Goal: Check status: Check status

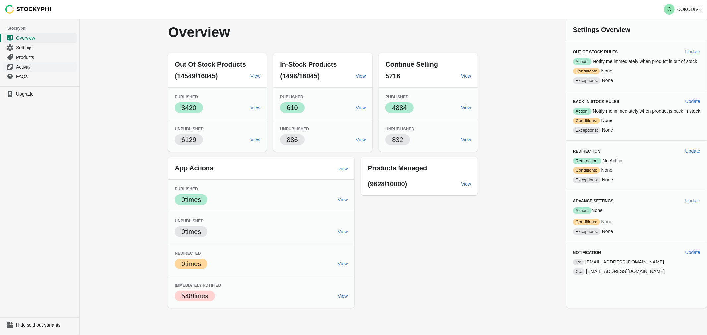
click at [27, 64] on span "Activity" at bounding box center [45, 67] width 59 height 7
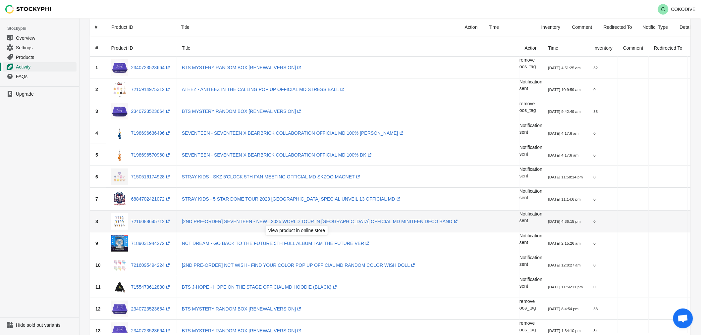
scroll to position [74, 0]
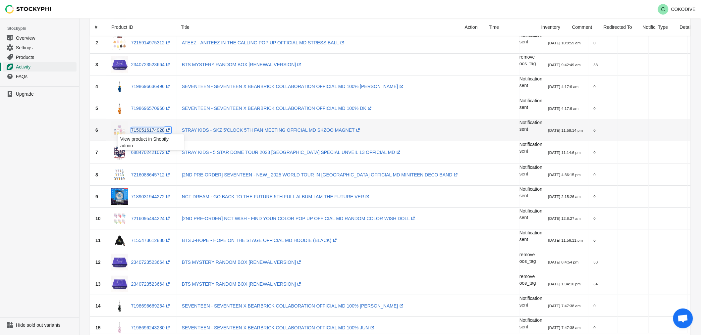
click at [156, 133] on link "7150516174928 (opens a new window)" at bounding box center [151, 130] width 40 height 5
click at [147, 155] on div "View product in Shopify admin" at bounding box center [150, 166] width 77 height 23
click at [149, 151] on link "6884702421072 (opens a new window)" at bounding box center [151, 152] width 40 height 5
click at [156, 174] on link "7216088645712 (opens a new window)" at bounding box center [151, 174] width 40 height 5
drag, startPoint x: 161, startPoint y: 192, endPoint x: 159, endPoint y: 196, distance: 4.4
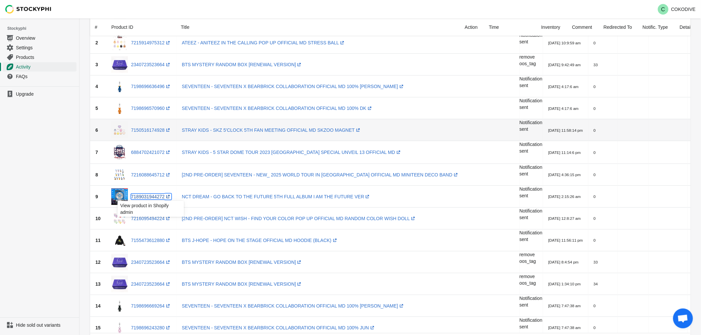
click at [158, 197] on link "7189031944272 (opens a new window)" at bounding box center [151, 196] width 40 height 5
click at [154, 219] on link "7216095494224 (opens a new window)" at bounding box center [151, 218] width 40 height 5
click at [158, 241] on link "7155473612880 (opens a new window)" at bounding box center [151, 240] width 40 height 5
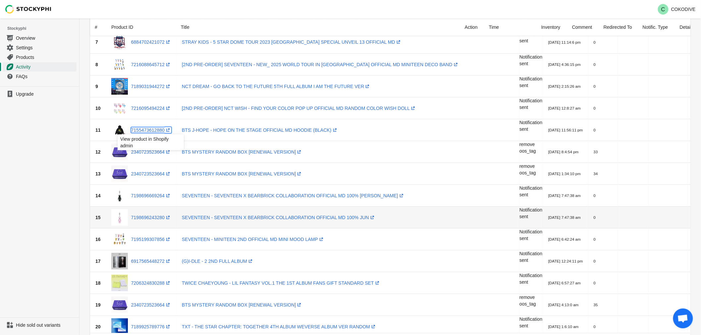
scroll to position [221, 0]
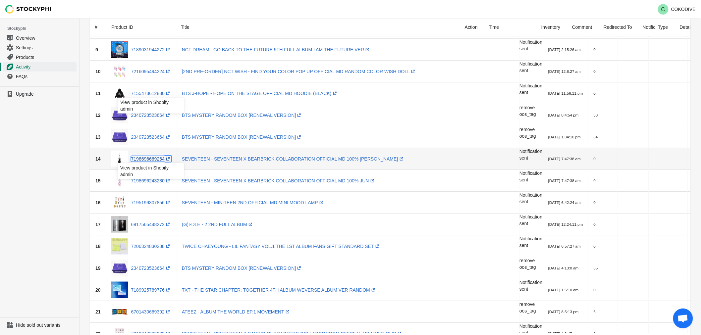
click at [152, 160] on link "7198696669264 (opens a new window)" at bounding box center [151, 158] width 40 height 5
click at [149, 178] on link "7198696243280 (opens a new window)" at bounding box center [151, 180] width 40 height 5
click at [150, 201] on link "7195199307856 (opens a new window)" at bounding box center [151, 202] width 40 height 5
click at [150, 223] on link "6917565448272 (opens a new window)" at bounding box center [151, 224] width 40 height 5
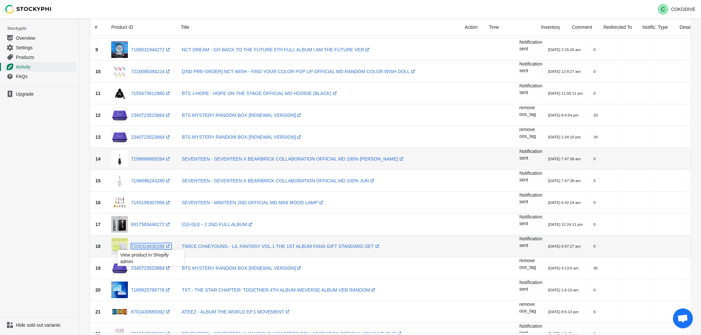
click at [148, 243] on span "7206324830288 (opens a new window)" at bounding box center [149, 246] width 43 height 7
click at [150, 246] on link "7206324830288 (opens a new window)" at bounding box center [151, 246] width 40 height 5
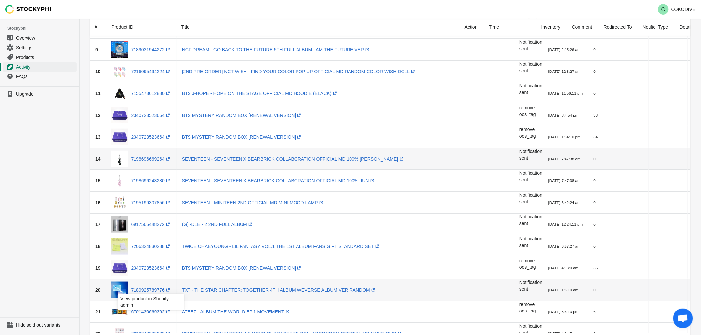
click at [154, 293] on div "View product in Shopify admin" at bounding box center [150, 304] width 77 height 23
click at [155, 290] on link "7189925789776 (opens a new window)" at bounding box center [151, 290] width 40 height 5
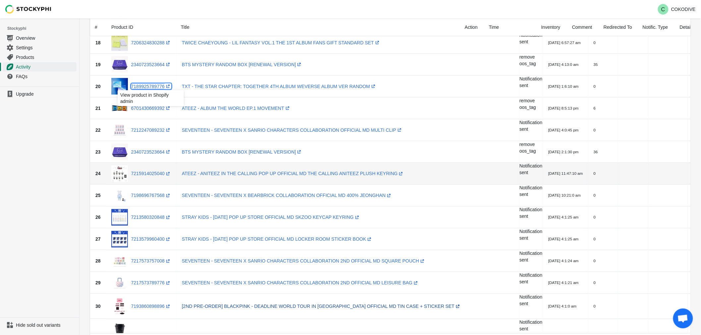
scroll to position [478, 0]
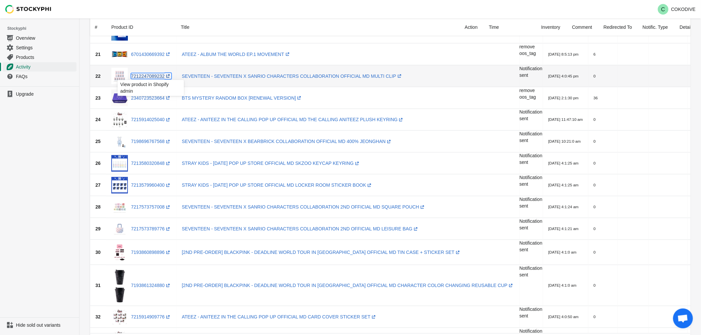
click at [151, 77] on link "7212247089232 (opens a new window)" at bounding box center [151, 76] width 40 height 5
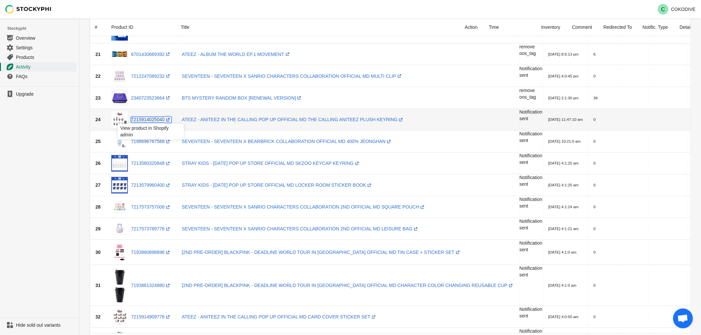
drag, startPoint x: 148, startPoint y: 121, endPoint x: 158, endPoint y: 116, distance: 10.8
click at [148, 121] on link "7215914025040 (opens a new window)" at bounding box center [151, 119] width 40 height 5
click at [151, 141] on link "7198696767568 (opens a new window)" at bounding box center [151, 141] width 40 height 5
click at [159, 161] on link "7213580320848 (opens a new window)" at bounding box center [151, 163] width 40 height 5
click at [158, 188] on div "7213579960400 (opens a new window)" at bounding box center [141, 185] width 60 height 17
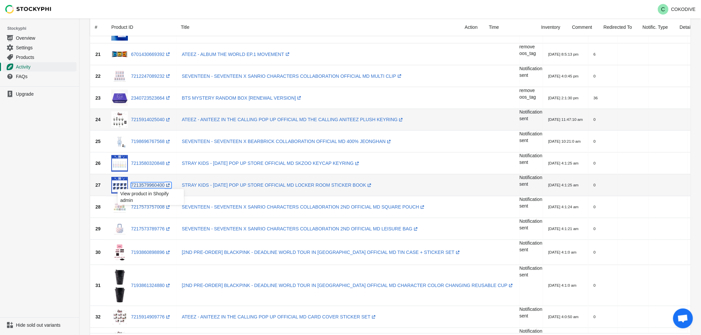
click at [159, 184] on link "7213579960400 (opens a new window)" at bounding box center [151, 185] width 40 height 5
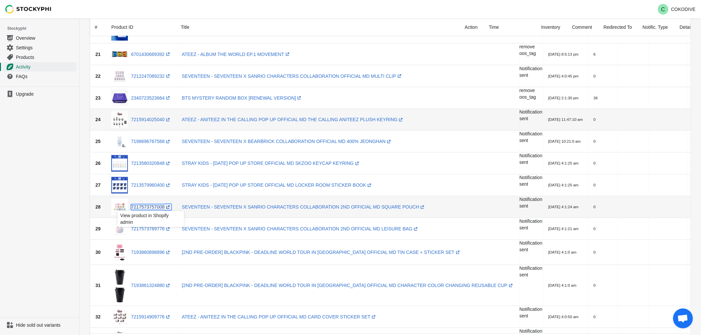
click at [144, 207] on link "7217573757008 (opens a new window)" at bounding box center [151, 207] width 40 height 5
click at [147, 228] on link "7217573789776 (opens a new window)" at bounding box center [151, 229] width 40 height 5
click at [155, 207] on link "7217573757008 (opens a new window)" at bounding box center [151, 207] width 40 height 5
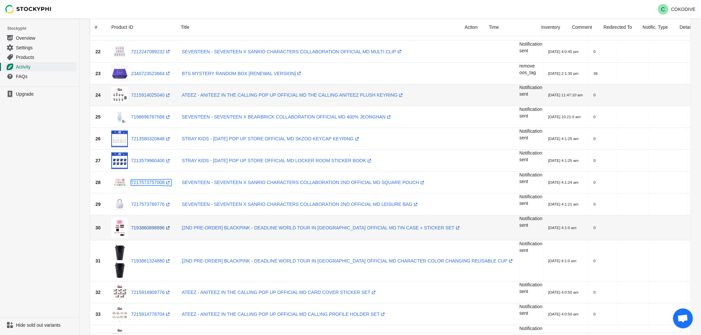
scroll to position [515, 0]
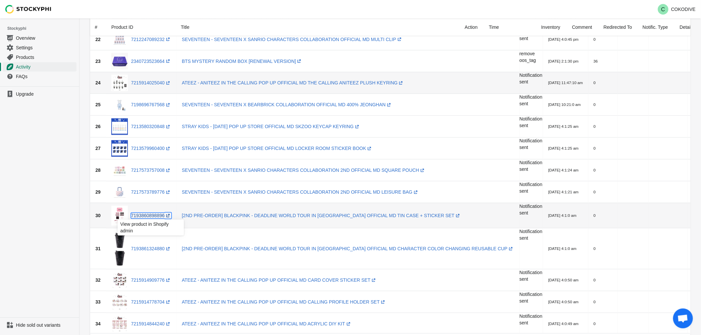
click at [153, 214] on link "7193860898896 (opens a new window)" at bounding box center [151, 215] width 40 height 5
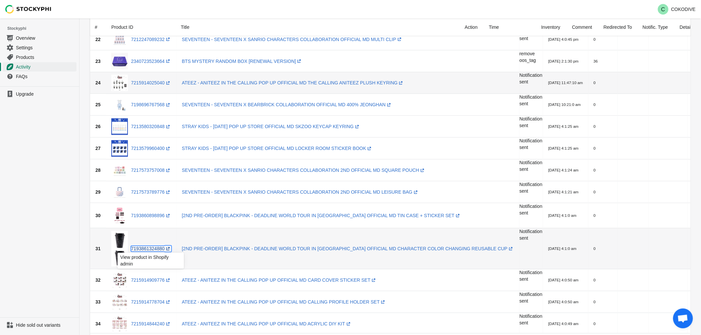
click at [152, 246] on link "7193861324880 (opens a new window)" at bounding box center [151, 248] width 40 height 5
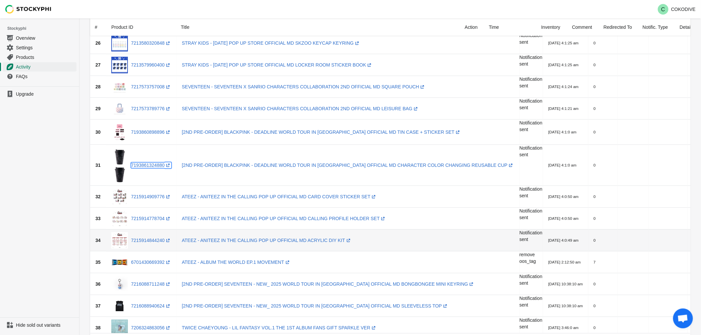
scroll to position [625, 0]
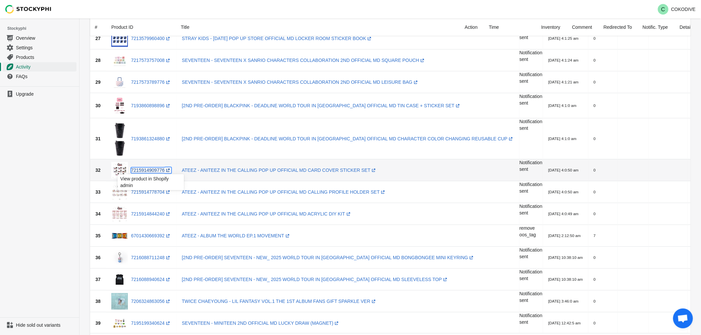
click at [160, 168] on link "7215914909776 (opens a new window)" at bounding box center [151, 170] width 40 height 5
click at [154, 197] on div "7215914778704 (opens a new window)" at bounding box center [141, 192] width 60 height 17
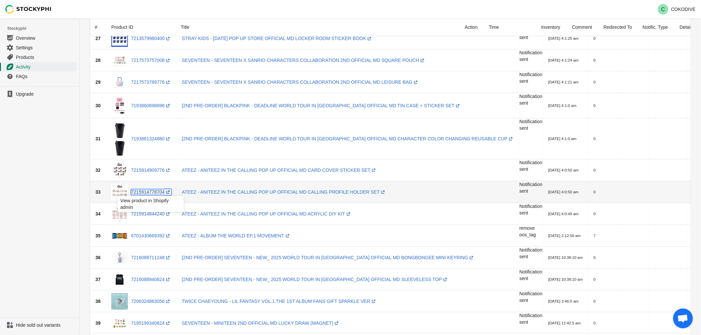
click at [156, 193] on link "7215914778704 (opens a new window)" at bounding box center [151, 191] width 40 height 5
click at [153, 214] on link "7215914844240 (opens a new window)" at bounding box center [151, 213] width 40 height 5
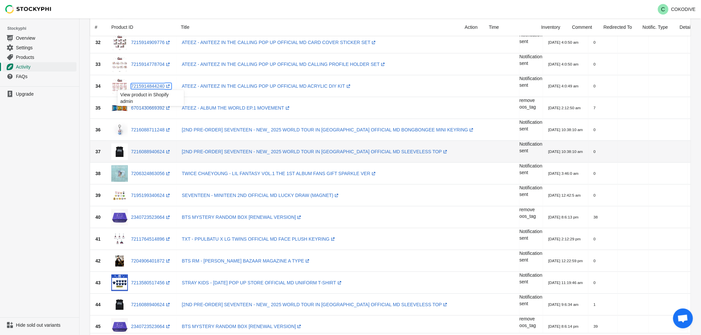
scroll to position [699, 0]
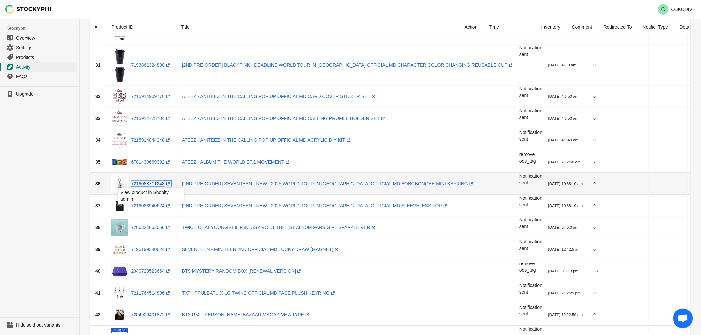
click at [136, 184] on link "7216088711248 (opens a new window)" at bounding box center [151, 183] width 40 height 5
drag, startPoint x: 155, startPoint y: 198, endPoint x: 157, endPoint y: 203, distance: 5.7
click at [155, 198] on div "7216088940624 (opens a new window)" at bounding box center [141, 205] width 60 height 17
click at [157, 204] on link "7216088940624 (opens a new window)" at bounding box center [151, 205] width 40 height 5
click at [153, 231] on div "7206324863056 (opens a new window)" at bounding box center [141, 227] width 60 height 17
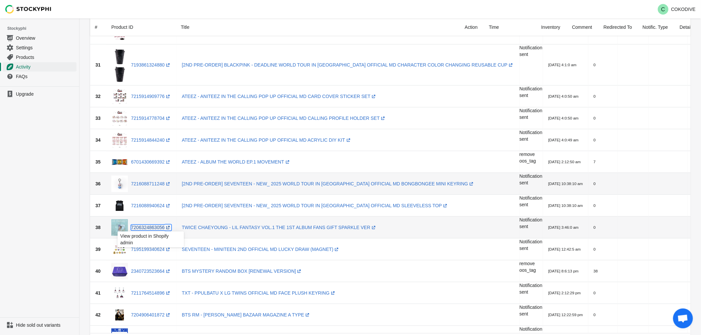
click at [155, 227] on link "7206324863056 (opens a new window)" at bounding box center [151, 227] width 40 height 5
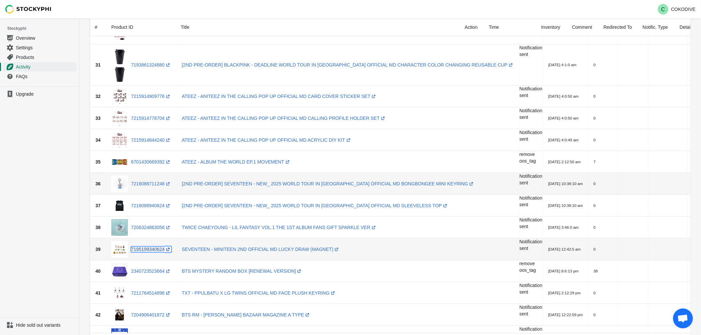
click at [160, 247] on link "7195199340624 (opens a new window)" at bounding box center [151, 249] width 40 height 5
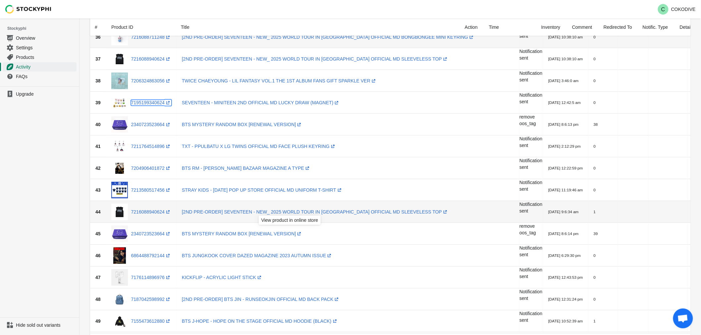
scroll to position [846, 0]
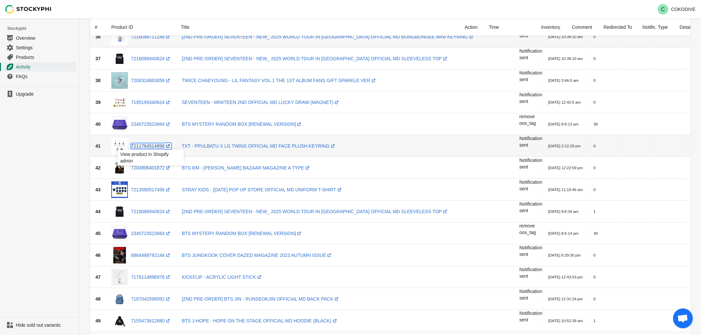
click at [158, 144] on link "7211764514896 (opens a new window)" at bounding box center [151, 145] width 40 height 5
click at [155, 168] on link "7204906401872 (opens a new window)" at bounding box center [151, 167] width 40 height 5
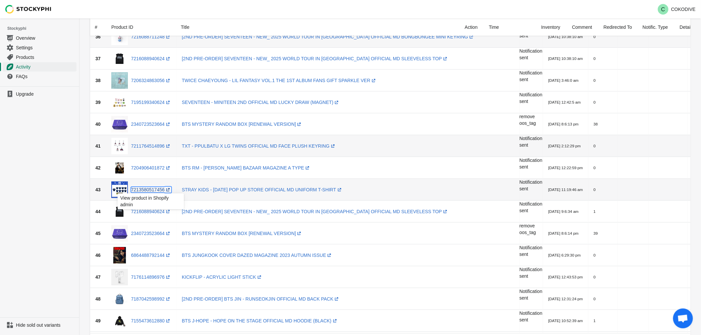
click at [159, 190] on link "7213580517456 (opens a new window)" at bounding box center [151, 189] width 40 height 5
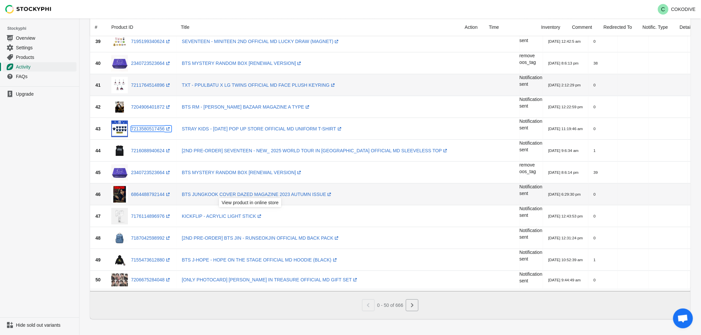
scroll to position [909, 0]
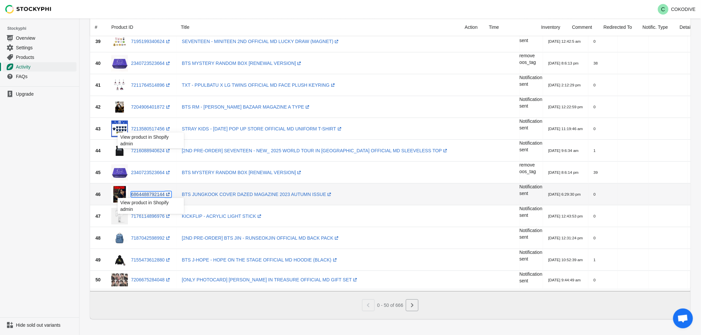
click at [144, 192] on link "6864488792144 (opens a new window)" at bounding box center [151, 194] width 40 height 5
click at [153, 214] on link "7176114896976 (opens a new window)" at bounding box center [151, 216] width 40 height 5
click at [155, 236] on link "7187042598992 (opens a new window)" at bounding box center [151, 238] width 40 height 5
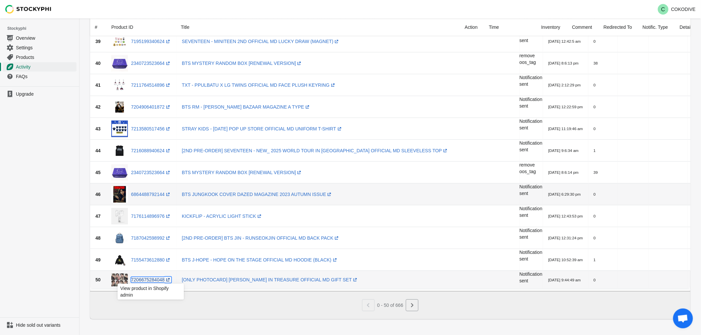
click at [149, 277] on link "7206675284048 (opens a new window)" at bounding box center [151, 279] width 40 height 5
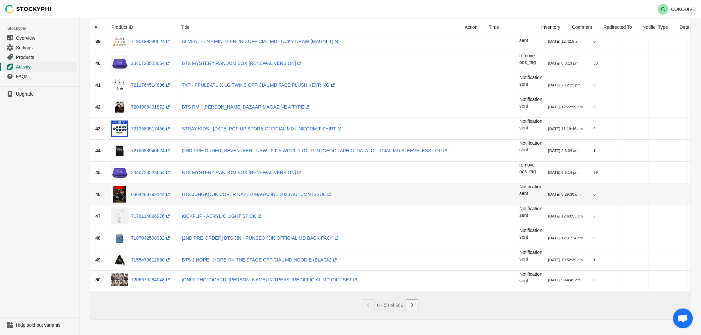
click at [410, 305] on icon "Next" at bounding box center [412, 305] width 7 height 7
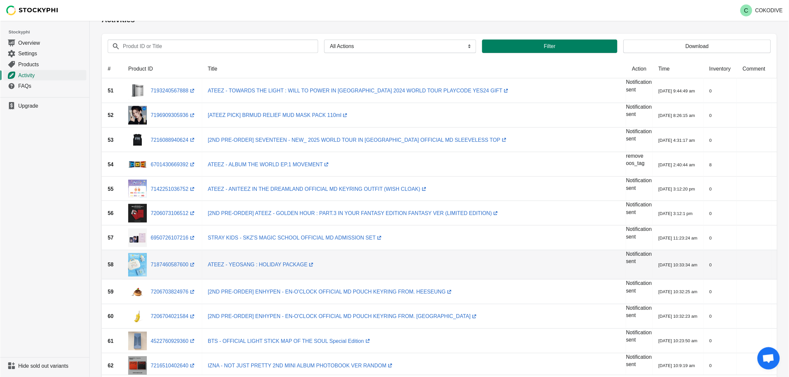
scroll to position [0, 0]
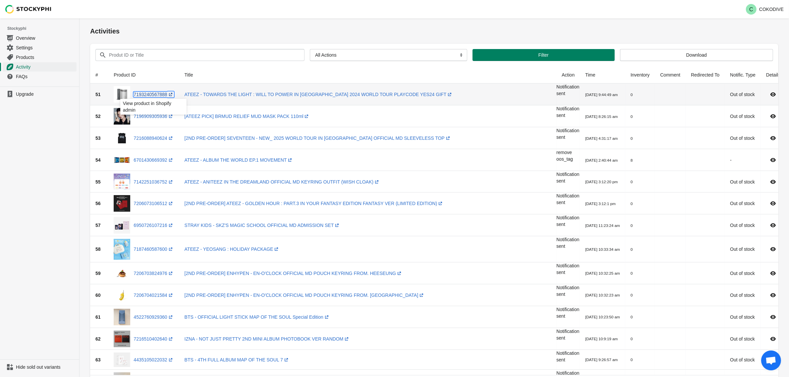
click at [159, 95] on link "7193240567888 (opens a new window)" at bounding box center [154, 94] width 40 height 5
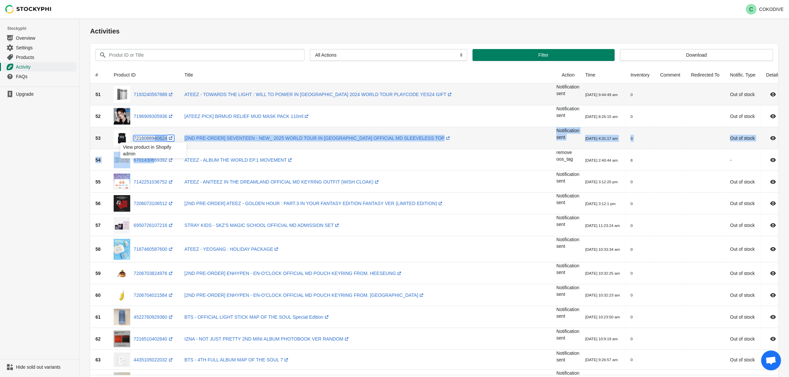
click at [154, 138] on link "7216088940624 (opens a new window)" at bounding box center [154, 137] width 40 height 5
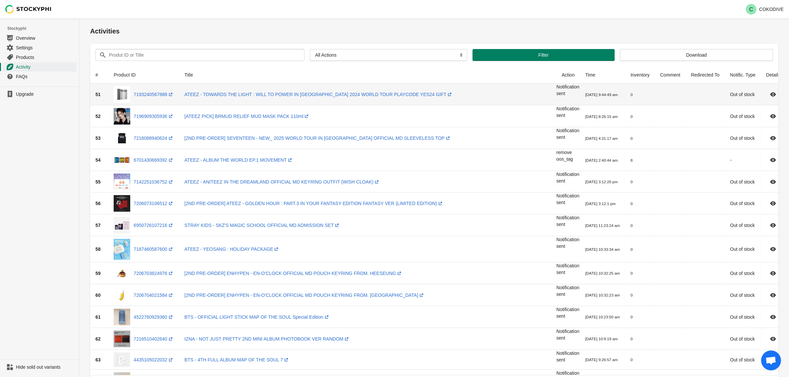
click at [46, 138] on ul "Upgrade" at bounding box center [39, 222] width 79 height 273
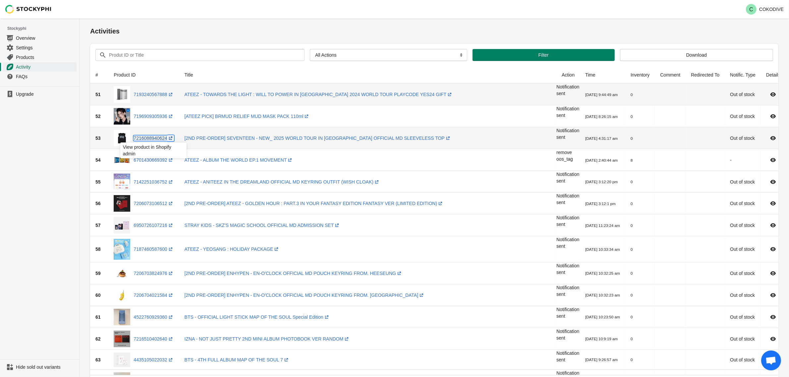
click at [146, 135] on link "7216088940624 (opens a new window)" at bounding box center [154, 137] width 40 height 5
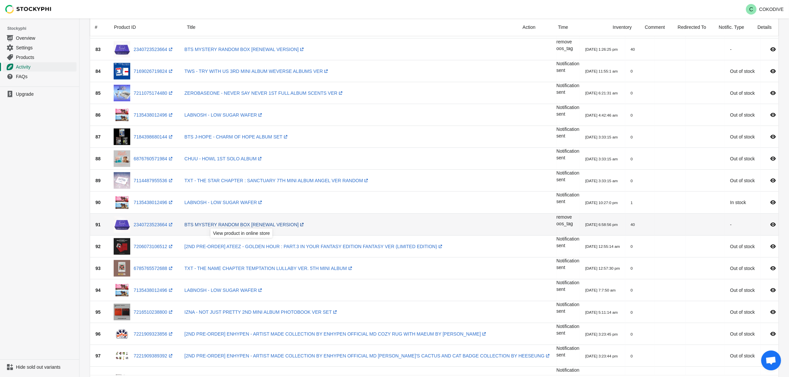
scroll to position [745, 0]
